Goal: Information Seeking & Learning: Learn about a topic

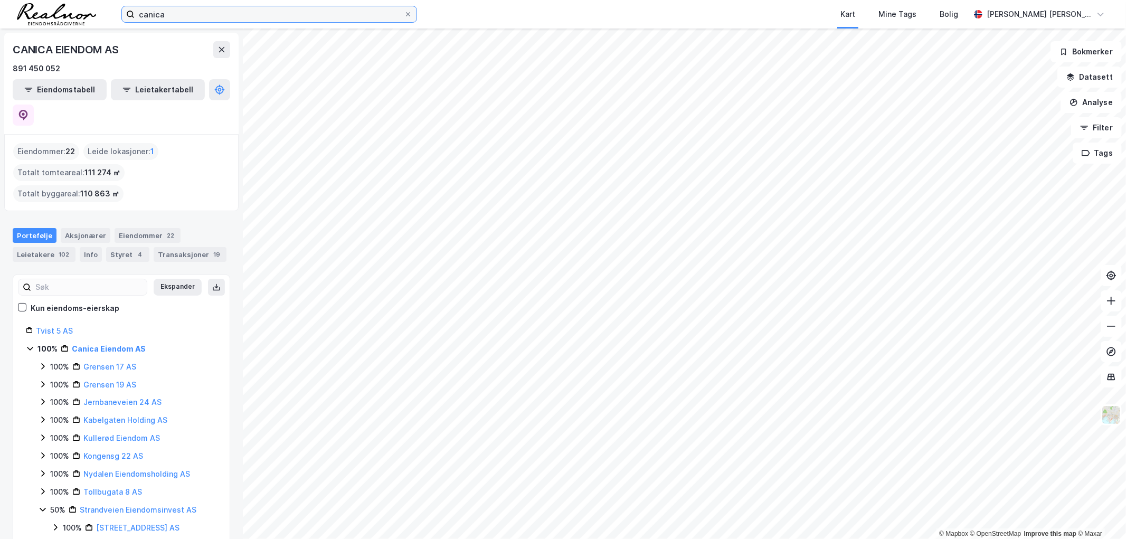
click at [167, 14] on input "canica" at bounding box center [269, 14] width 269 height 16
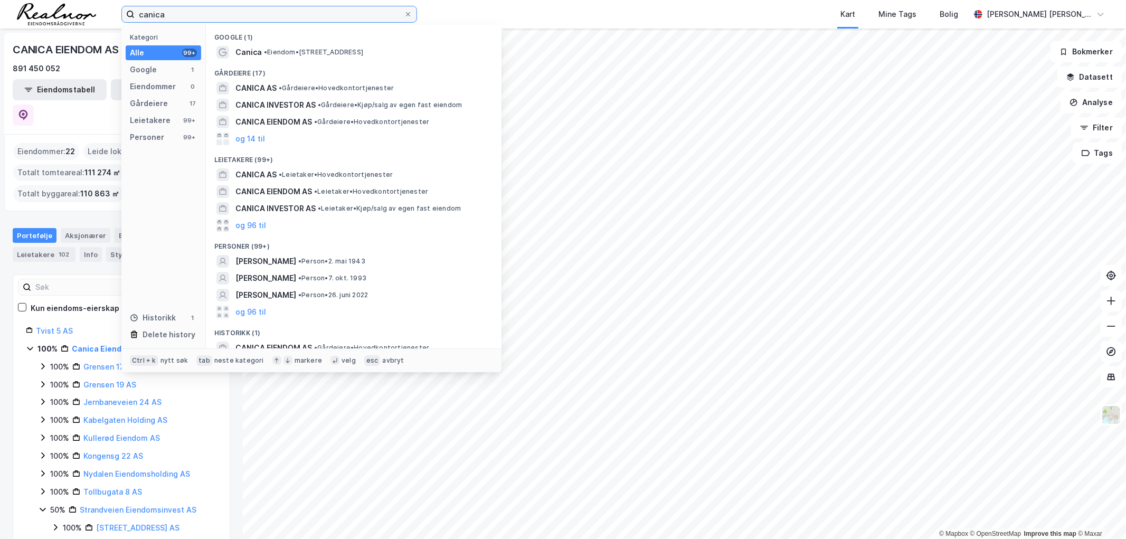
click at [167, 14] on input "canica" at bounding box center [269, 14] width 269 height 16
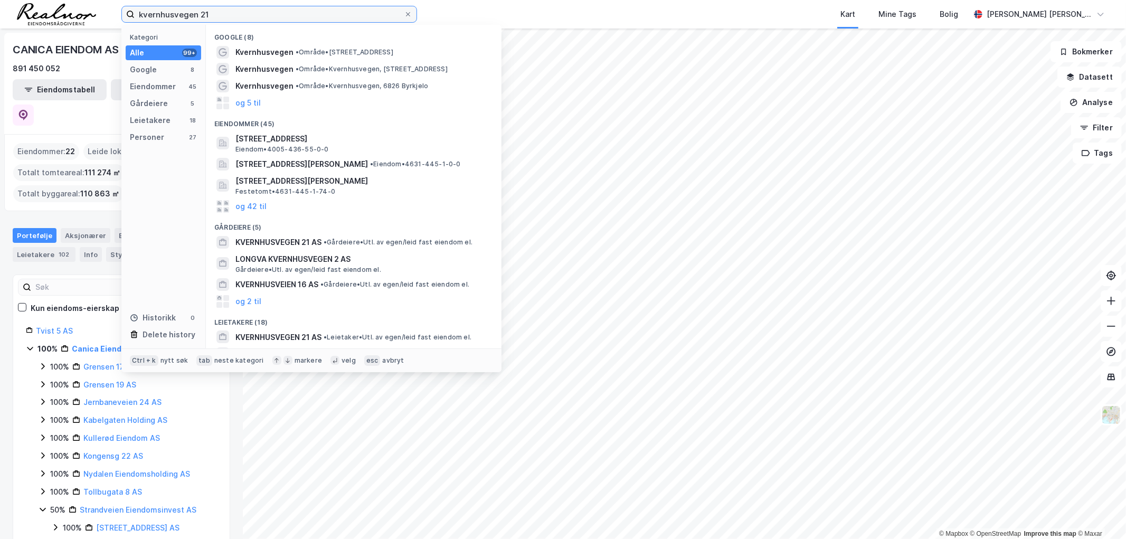
type input "kvernhusvegen 21"
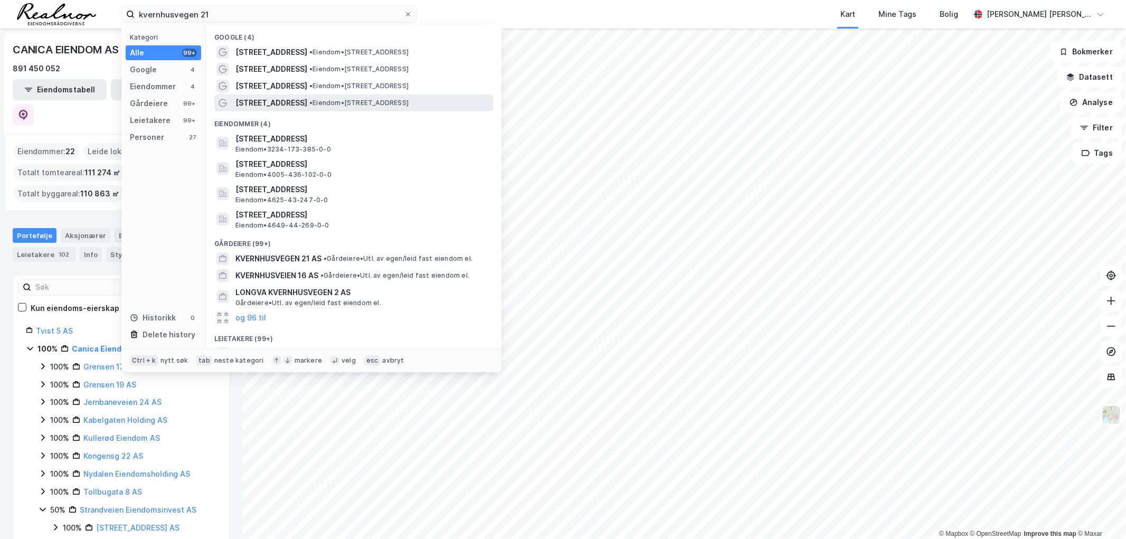
click at [353, 103] on span "• Eiendom • [STREET_ADDRESS]" at bounding box center [358, 103] width 99 height 8
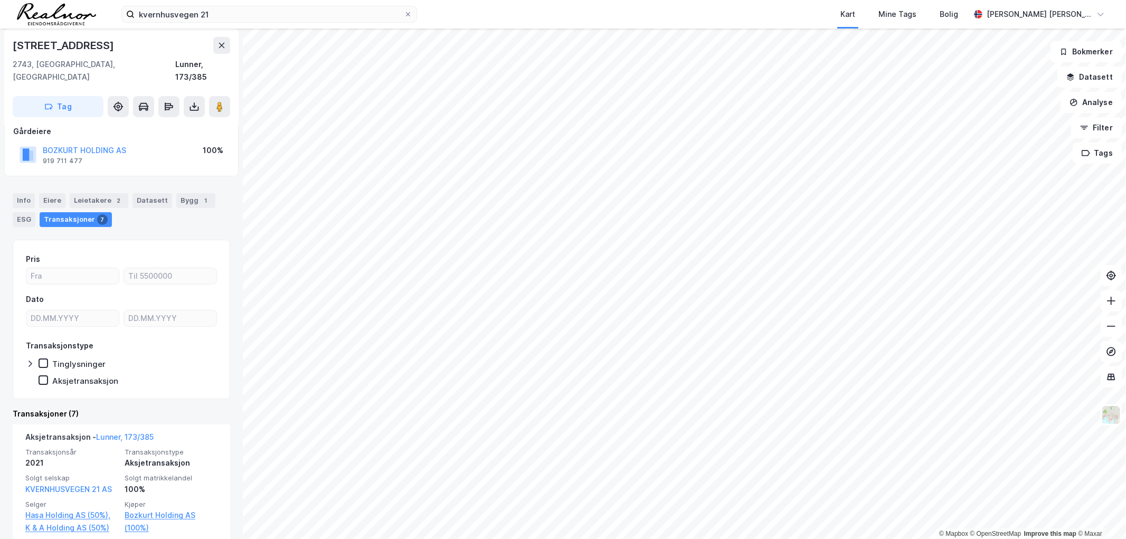
scroll to position [176, 0]
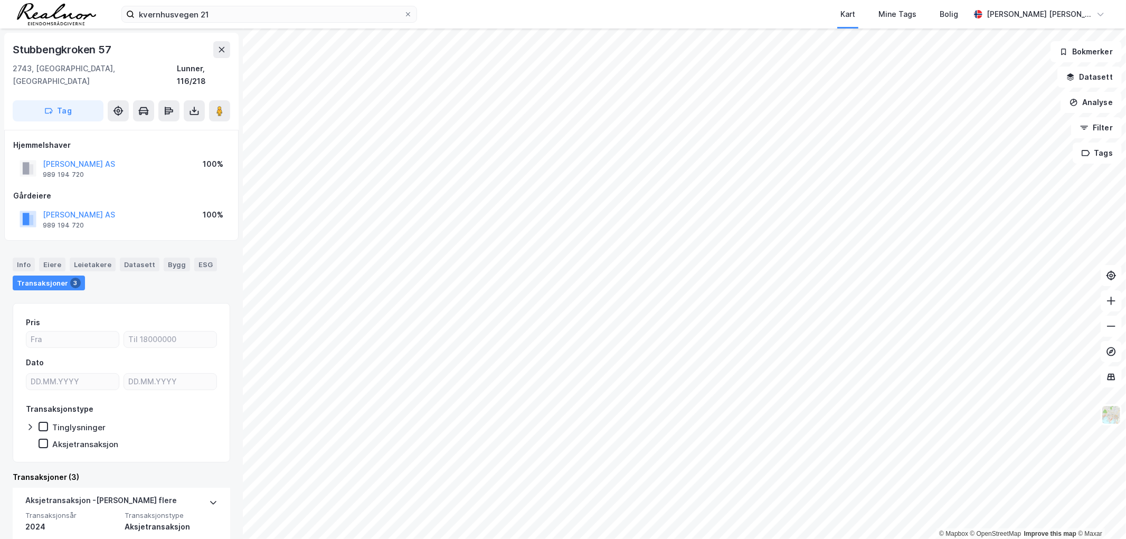
scroll to position [59, 0]
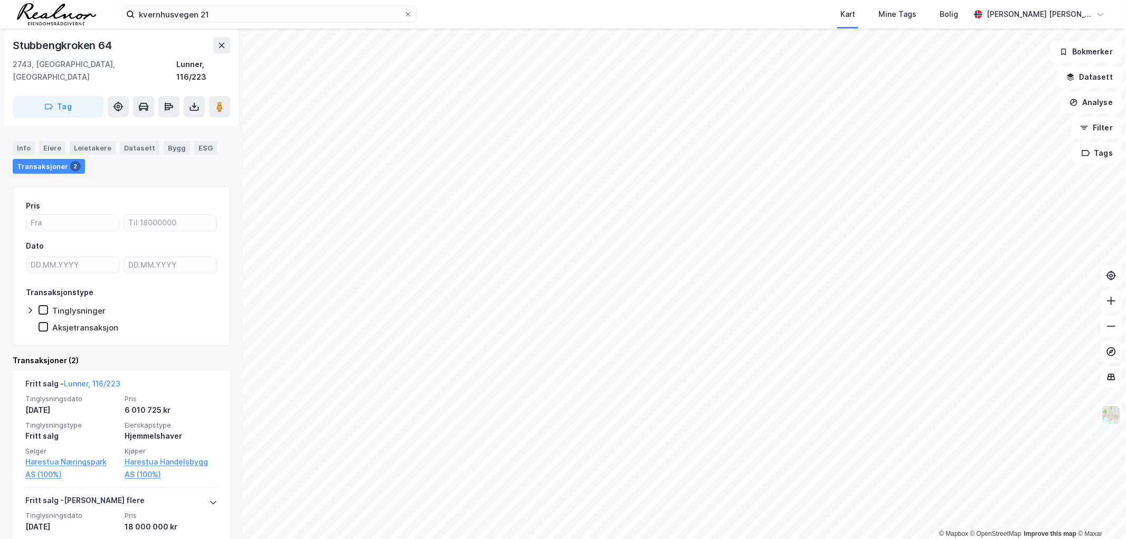
scroll to position [117, 0]
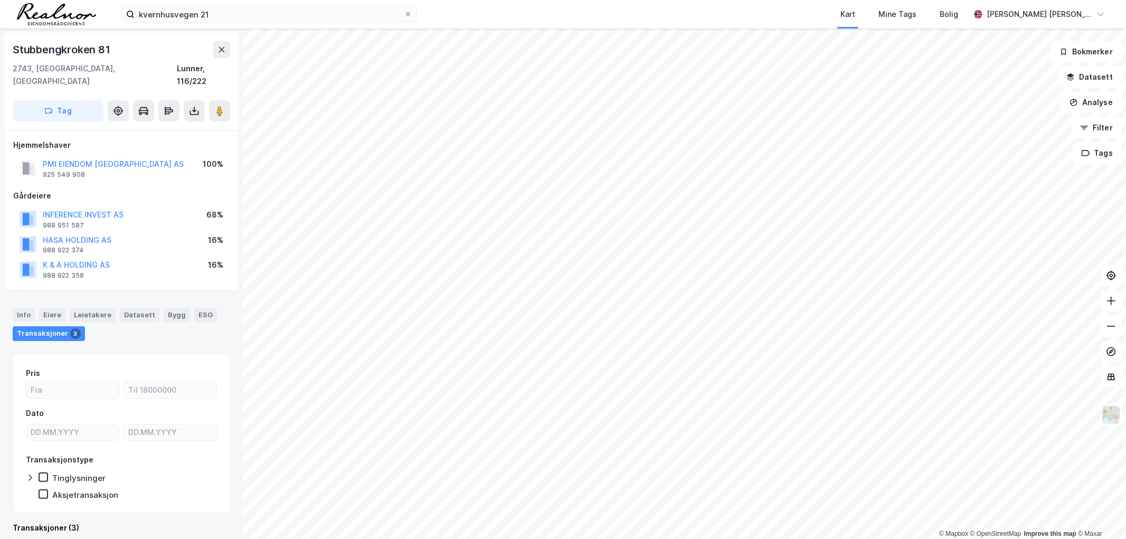
scroll to position [176, 0]
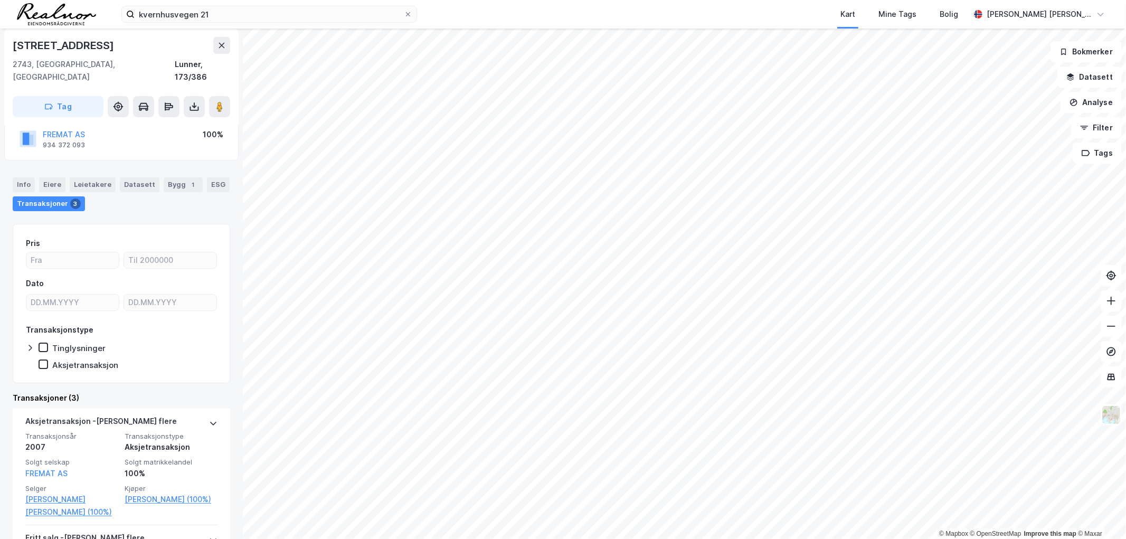
scroll to position [176, 0]
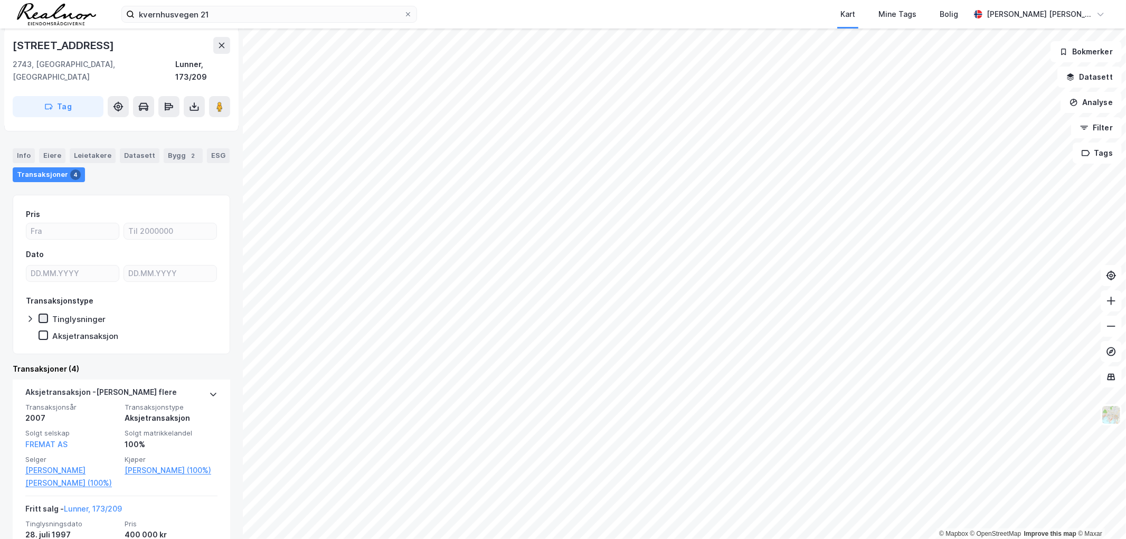
scroll to position [117, 0]
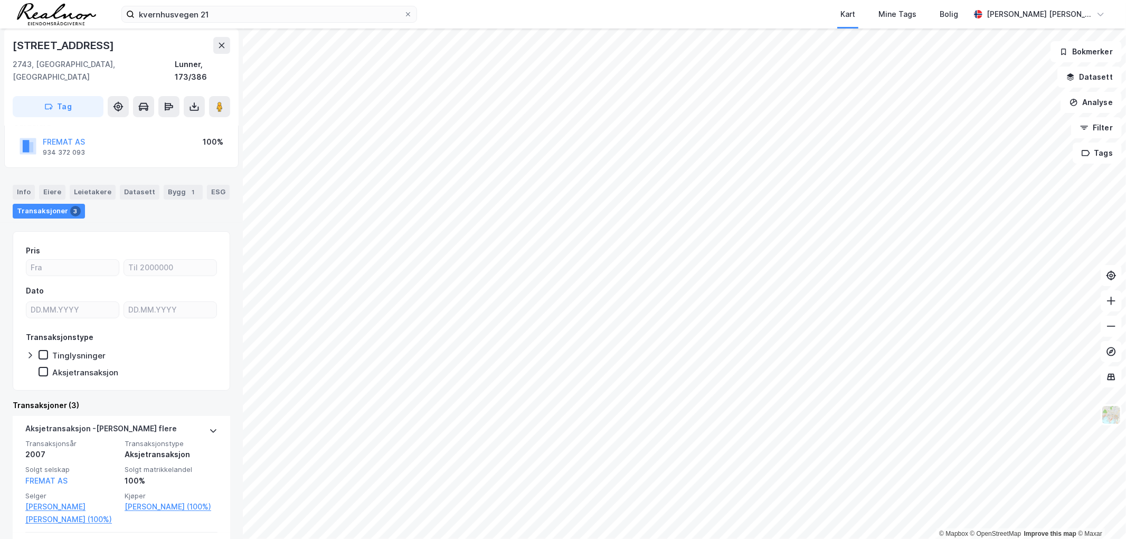
scroll to position [117, 0]
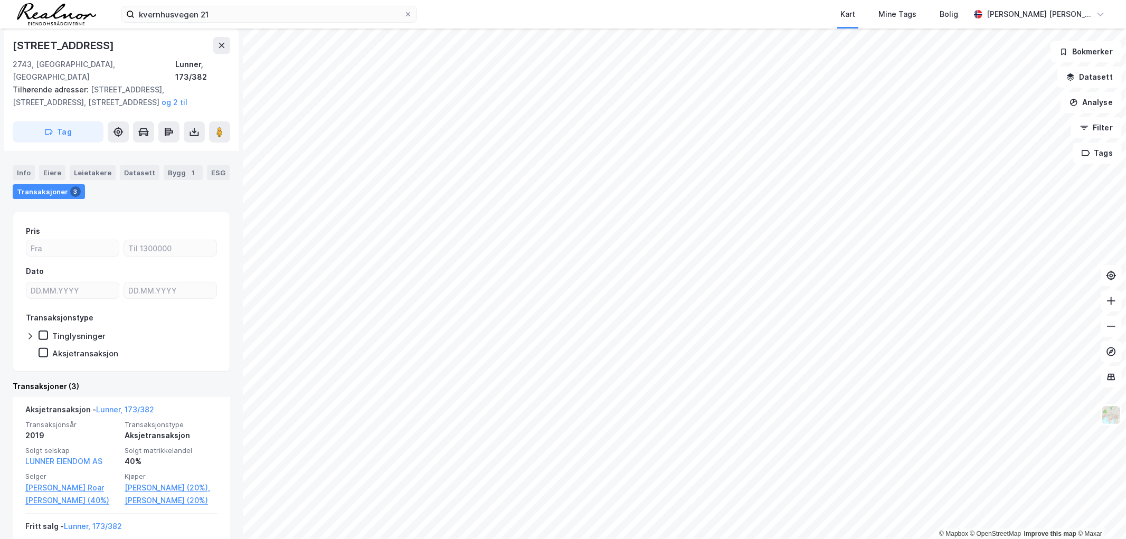
scroll to position [59, 0]
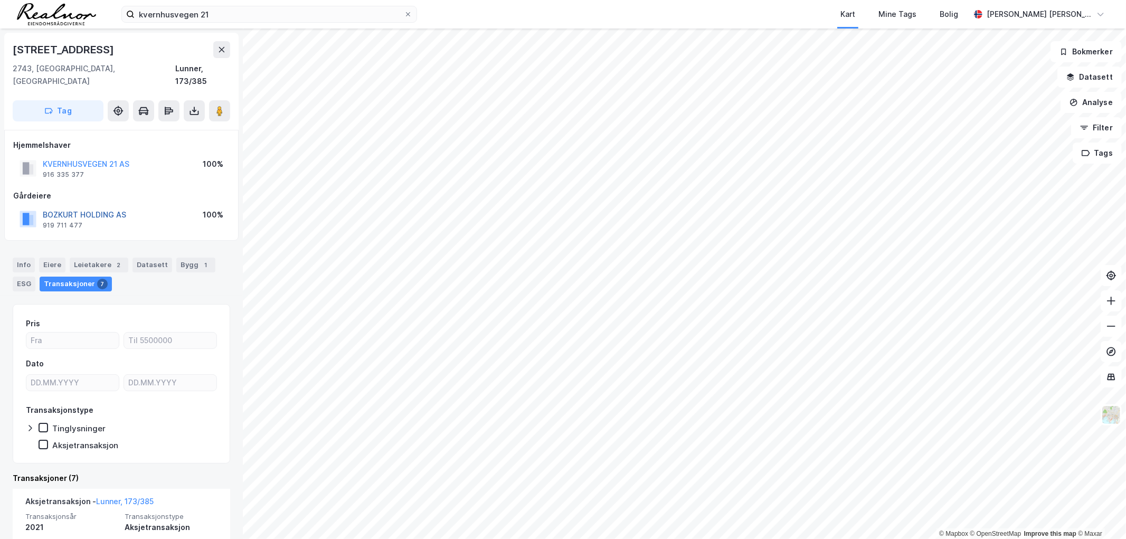
click at [0, 0] on button "BOZKURT HOLDING AS" at bounding box center [0, 0] width 0 height 0
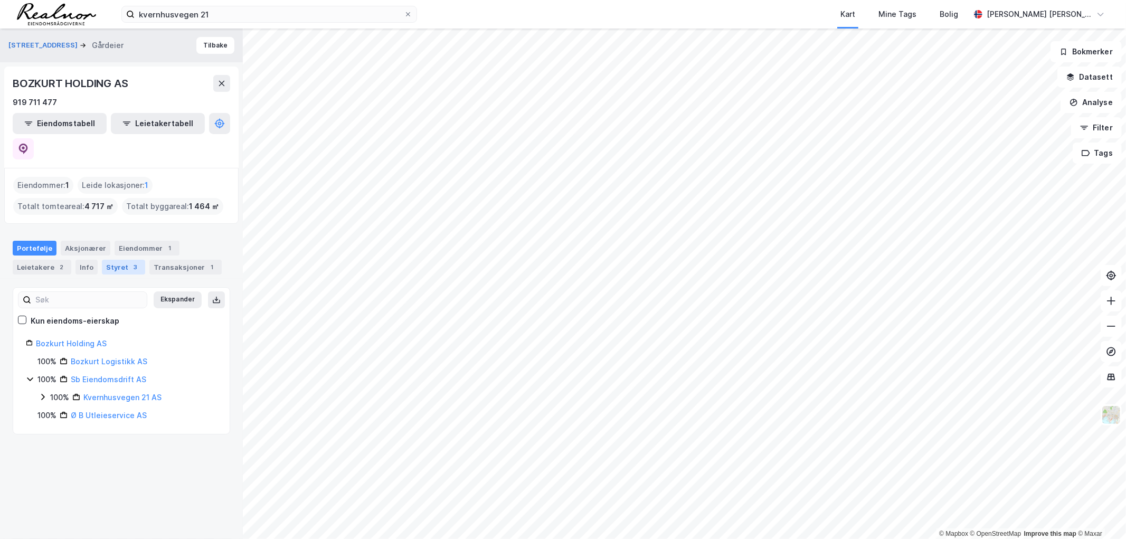
click at [130, 262] on div "3" at bounding box center [135, 267] width 11 height 11
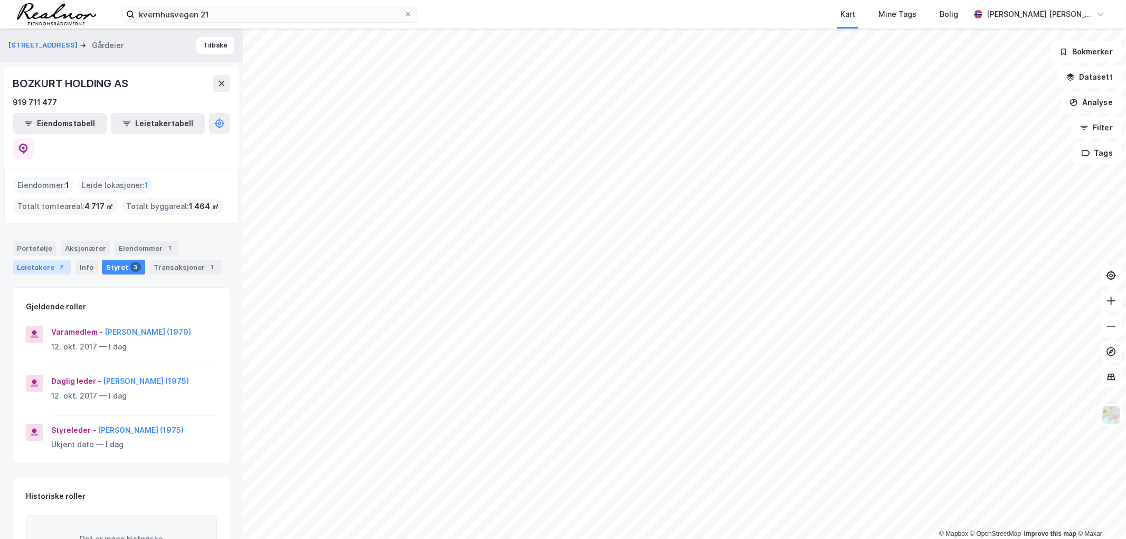
click at [41, 260] on div "Leietakere 2" at bounding box center [42, 267] width 59 height 15
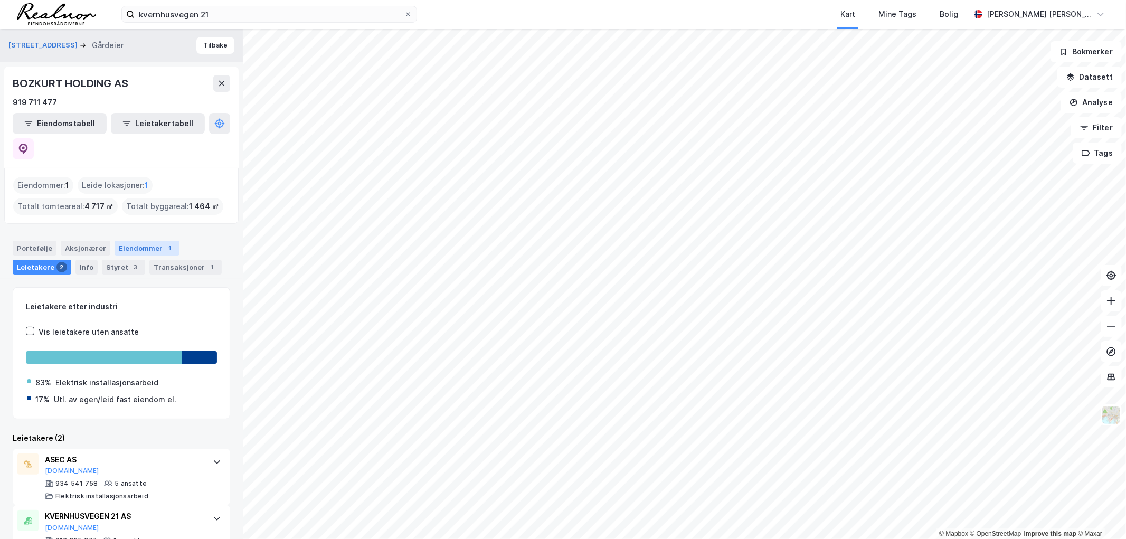
click at [128, 241] on div "Eiendommer 1" at bounding box center [147, 248] width 65 height 15
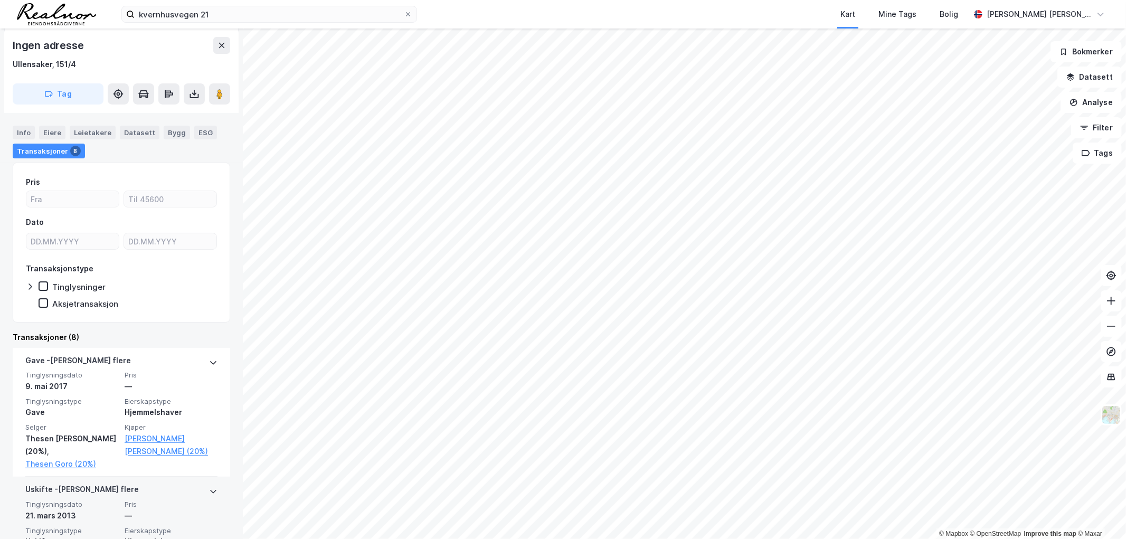
scroll to position [117, 0]
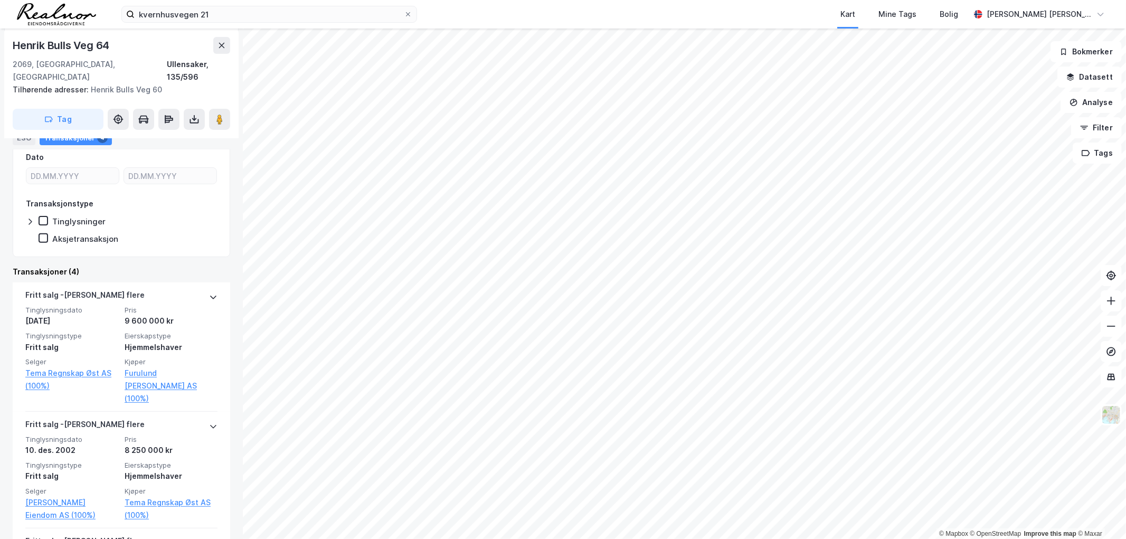
scroll to position [234, 0]
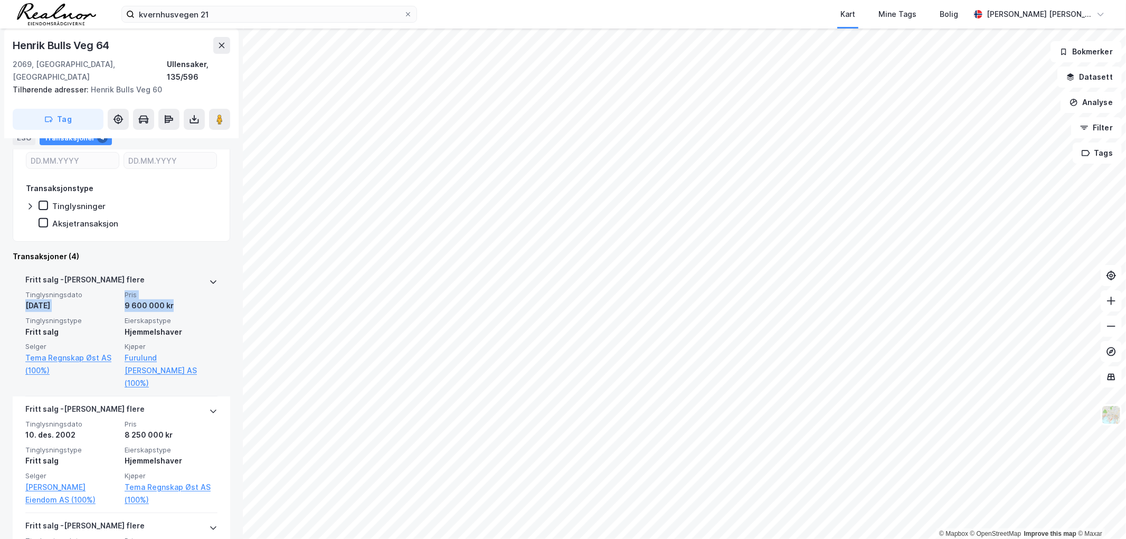
drag, startPoint x: 16, startPoint y: 293, endPoint x: 174, endPoint y: 293, distance: 157.8
click at [174, 293] on div "[PERSON_NAME] flere Tinglysningsdato [DATE] Pris 9 600 000 kr Tinglysningstype …" at bounding box center [121, 331] width 217 height 129
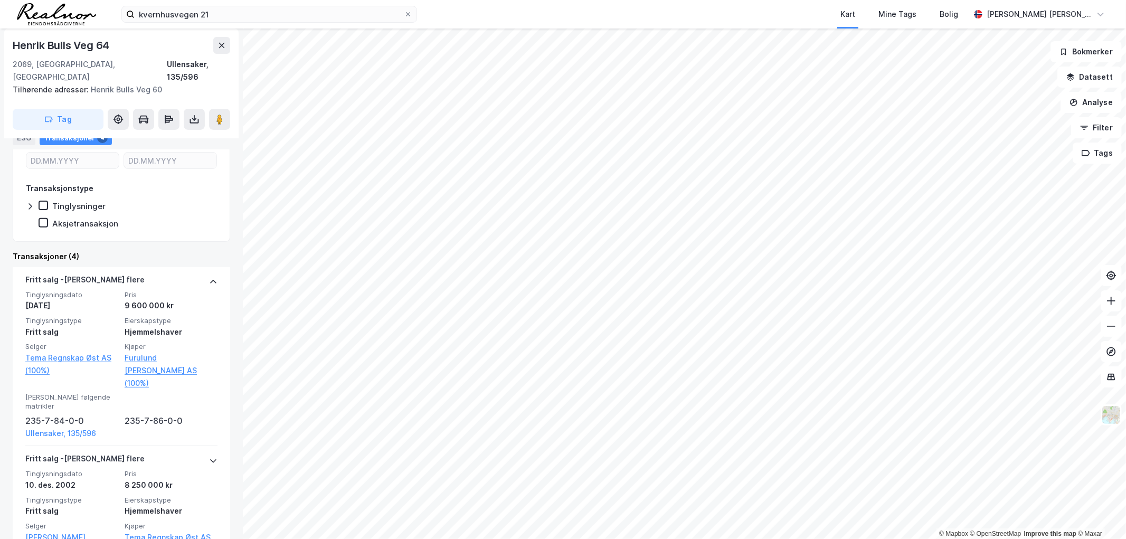
click at [151, 250] on div "Transaksjoner (4)" at bounding box center [121, 256] width 217 height 13
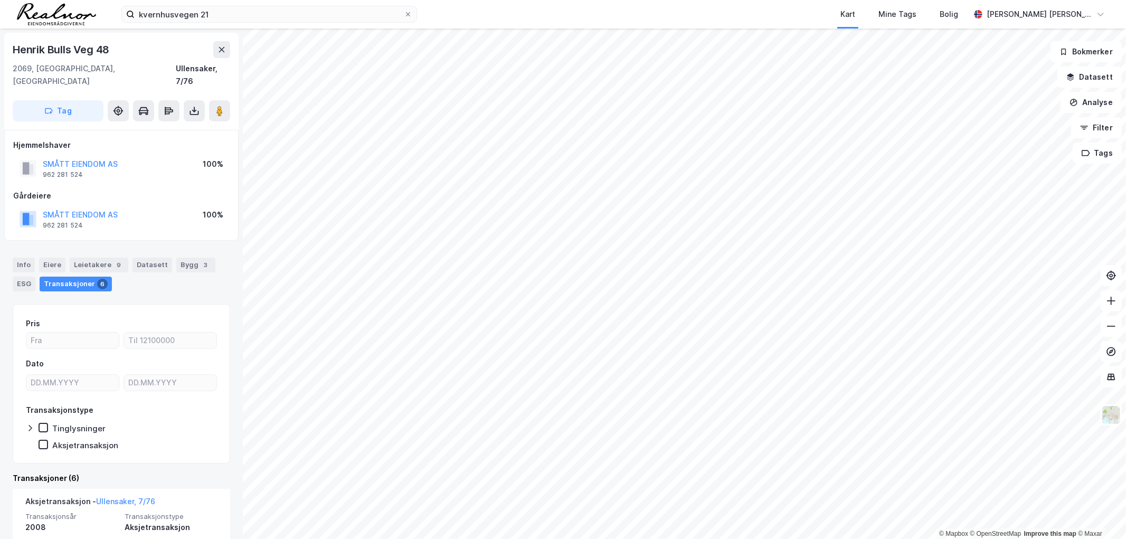
scroll to position [117, 0]
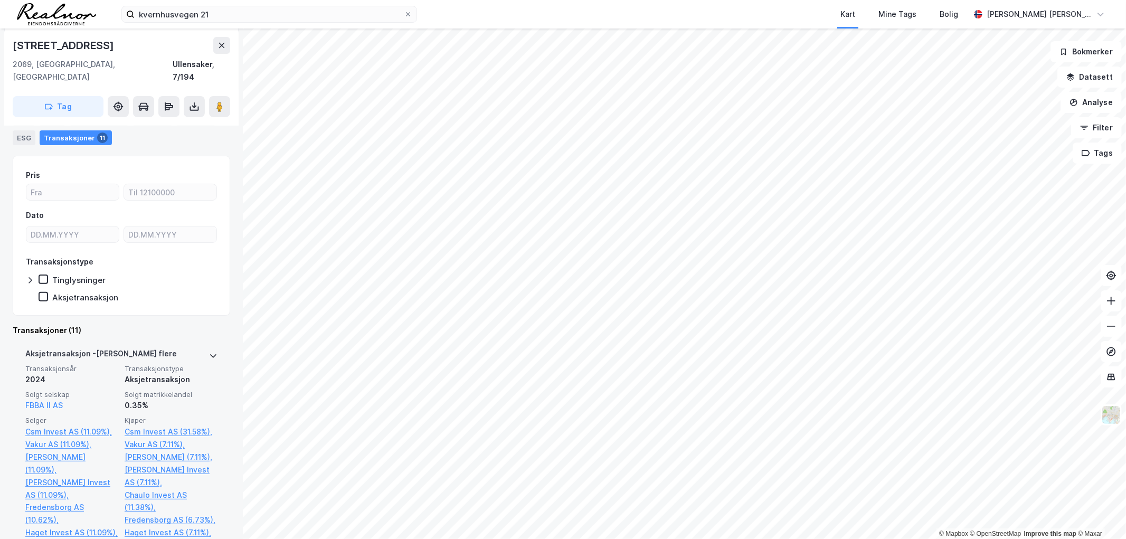
scroll to position [234, 0]
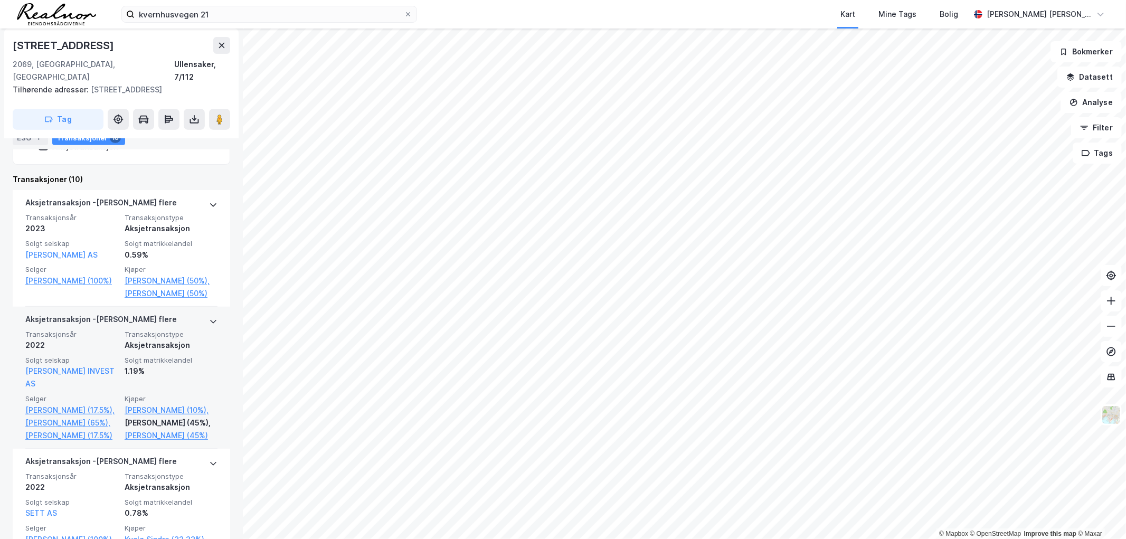
scroll to position [293, 0]
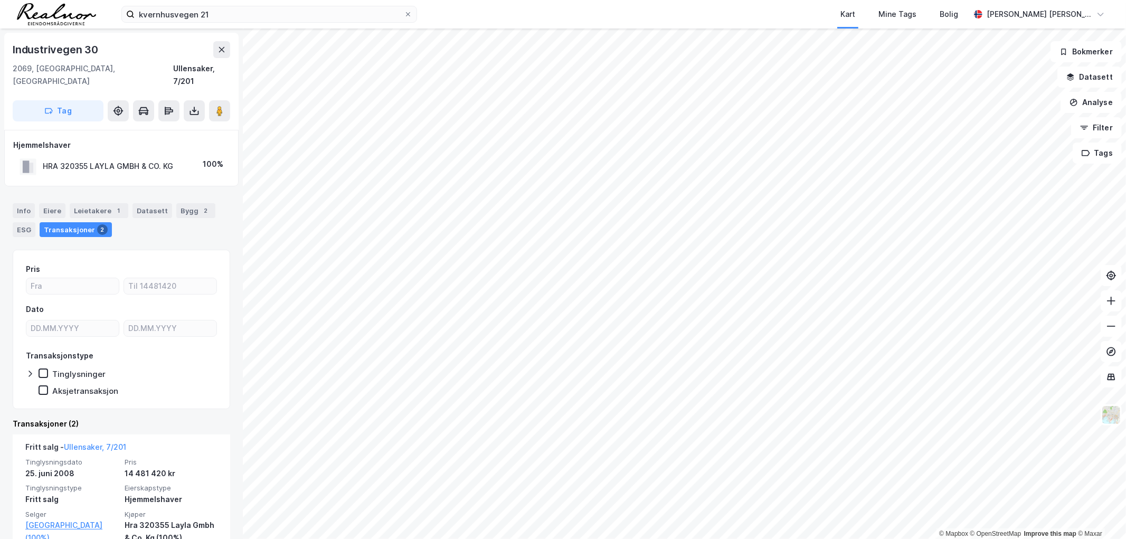
scroll to position [59, 0]
